Goal: Information Seeking & Learning: Learn about a topic

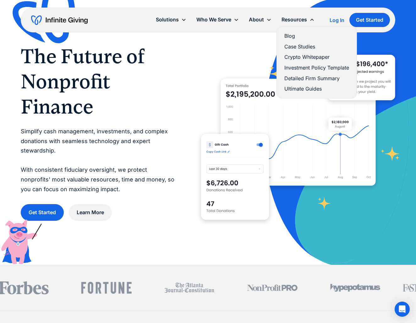
click at [296, 90] on link "Ultimate Guides" at bounding box center [317, 89] width 65 height 8
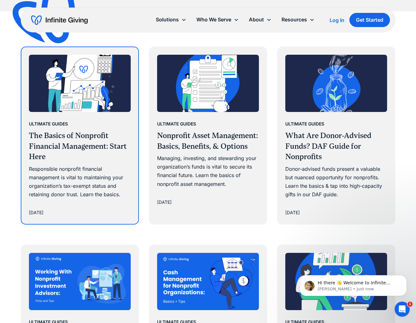
scroll to position [595, 0]
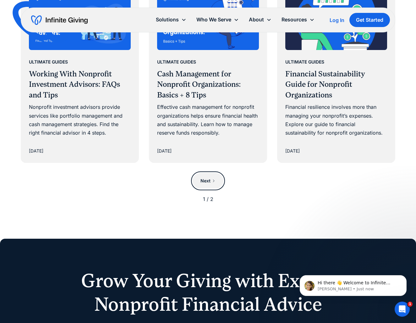
click at [214, 175] on link "Next" at bounding box center [208, 181] width 31 height 16
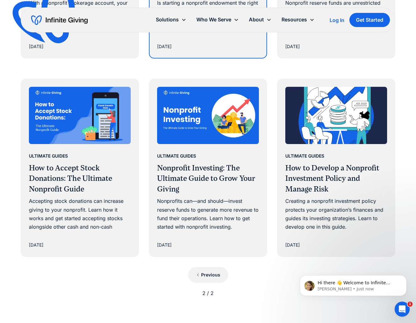
scroll to position [534, 0]
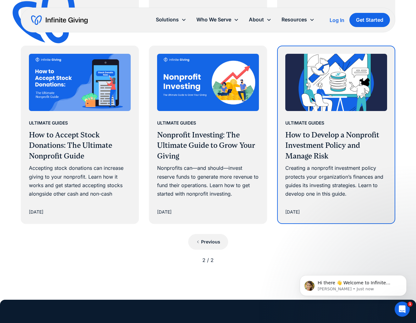
click at [331, 161] on div "Ultimate Guides How to Develop a Nonprofit Investment Policy and Manage Risk Cr…" at bounding box center [337, 159] width 102 height 80
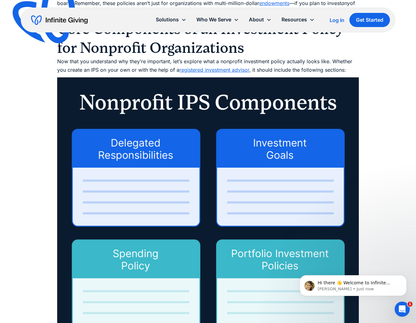
scroll to position [1410, 0]
